Goal: Find specific page/section: Find specific page/section

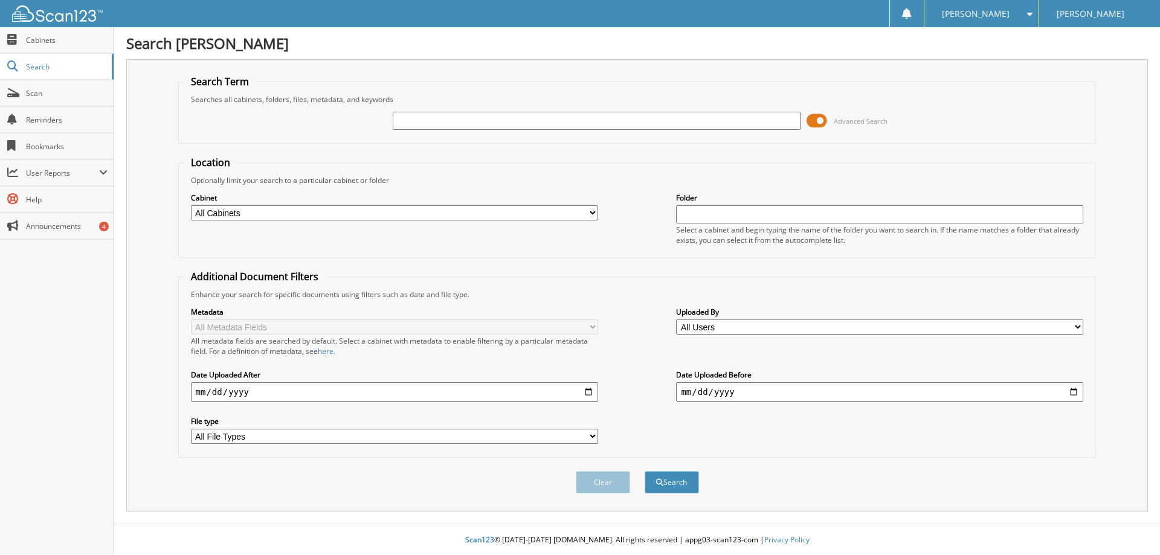
click at [517, 115] on input "text" at bounding box center [596, 121] width 407 height 18
type input "[PERSON_NAME]"
click at [678, 487] on button "Search" at bounding box center [672, 482] width 54 height 22
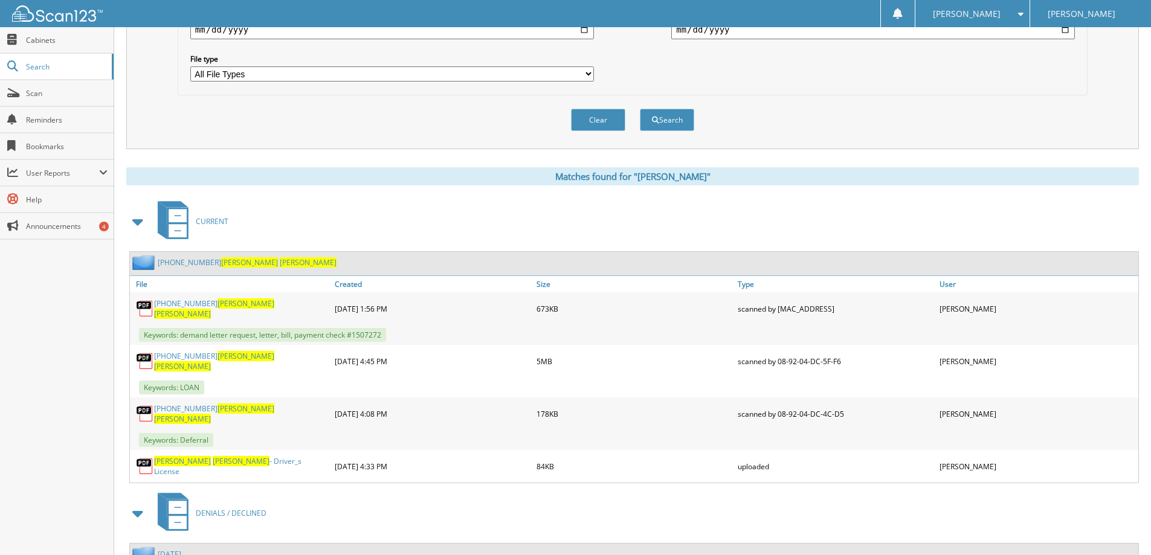
scroll to position [423, 0]
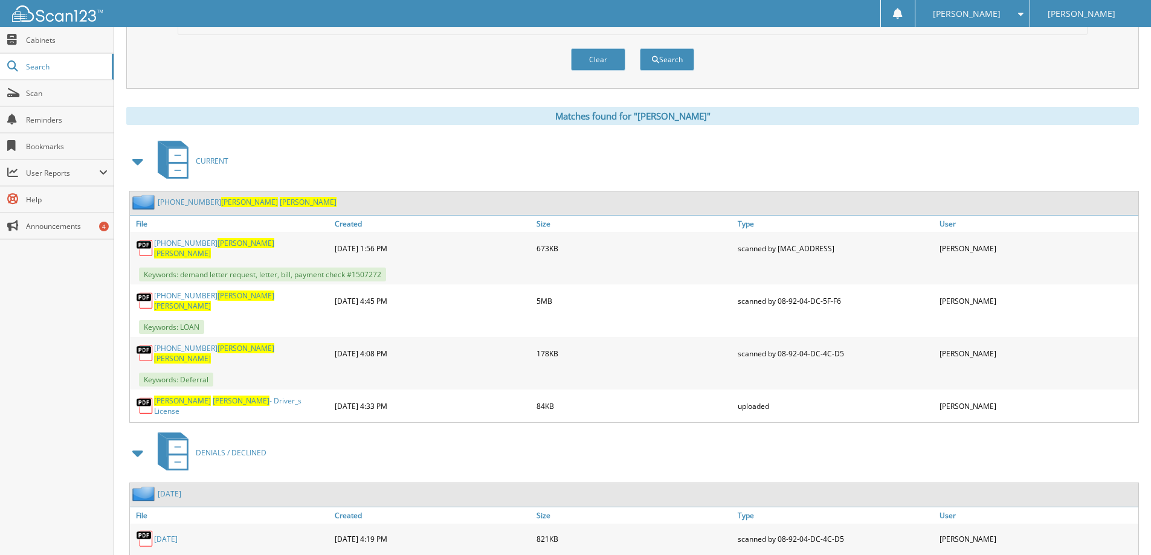
click at [220, 396] on link "[PERSON_NAME] - Driver_s License" at bounding box center [241, 406] width 175 height 21
